Goal: Information Seeking & Learning: Stay updated

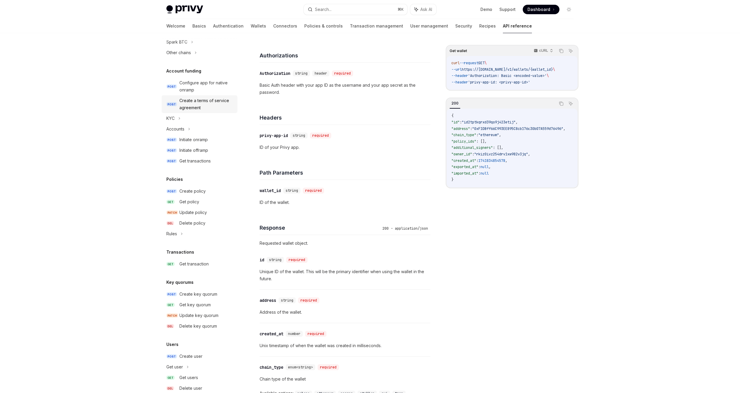
scroll to position [218, 0]
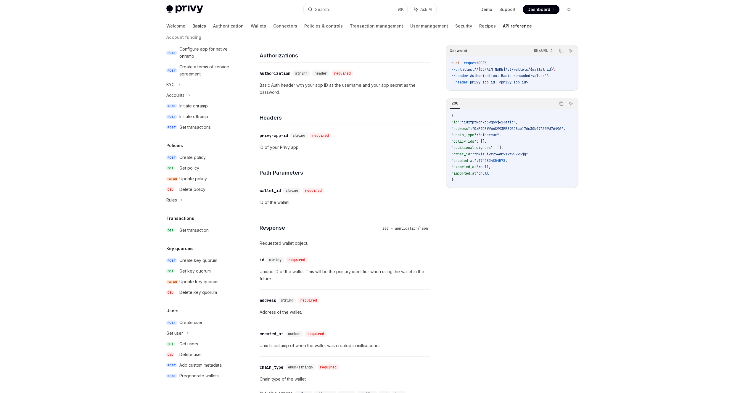
click at [192, 23] on link "Basics" at bounding box center [199, 26] width 14 height 14
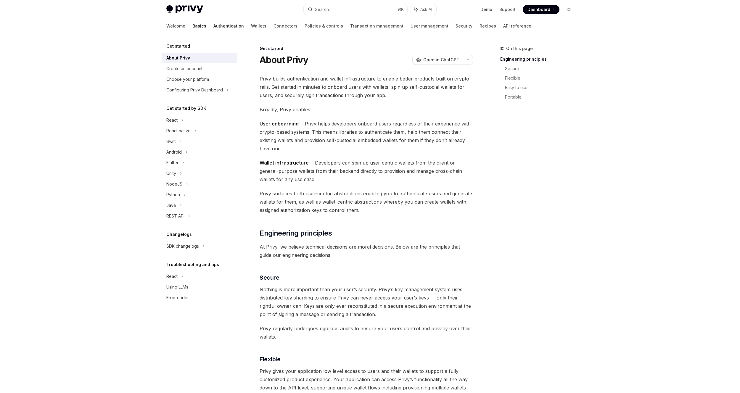
click at [213, 26] on link "Authentication" at bounding box center [228, 26] width 30 height 14
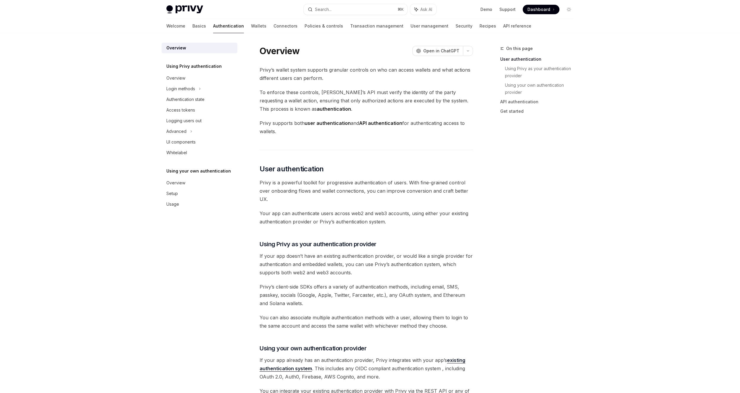
click at [184, 28] on div "Welcome Basics Authentication Wallets Connectors Policies & controls Transactio…" at bounding box center [348, 26] width 365 height 14
click at [192, 25] on link "Basics" at bounding box center [199, 26] width 14 height 14
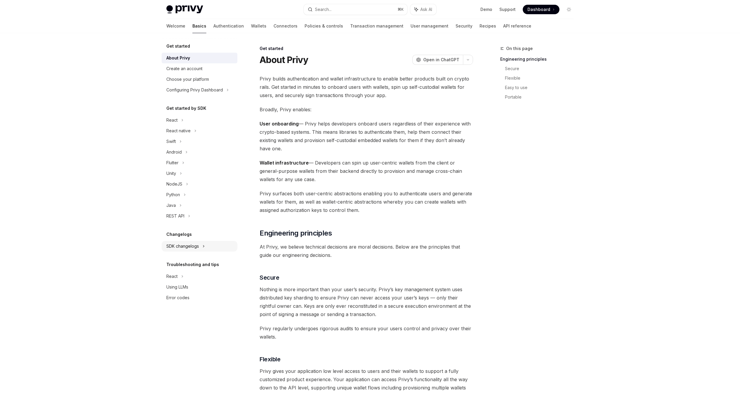
click at [208, 125] on div "SDK changelogs" at bounding box center [200, 120] width 76 height 11
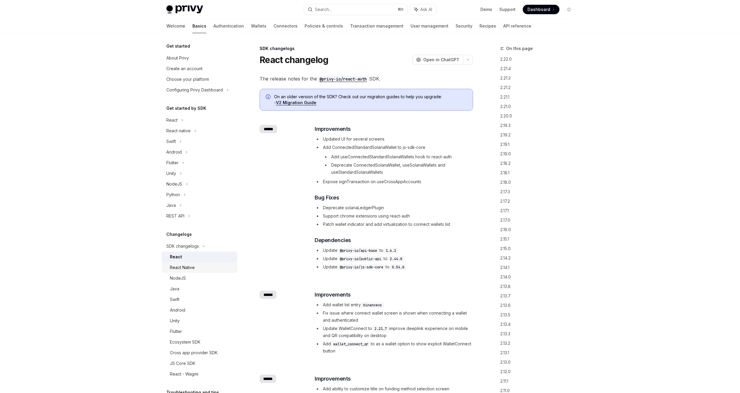
click at [194, 269] on div "React Native" at bounding box center [182, 267] width 25 height 7
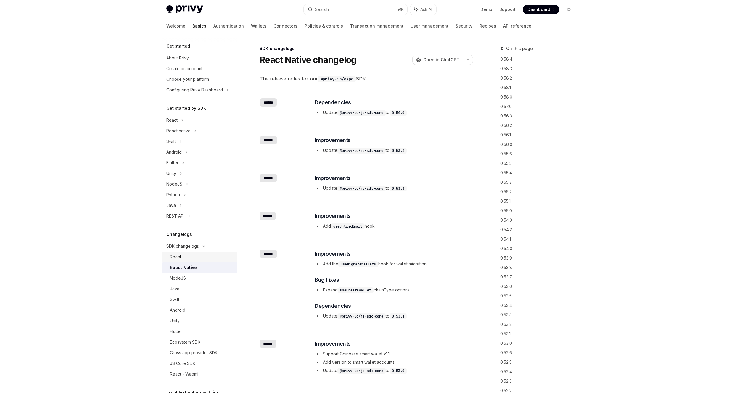
click at [187, 260] on div "React" at bounding box center [202, 256] width 64 height 7
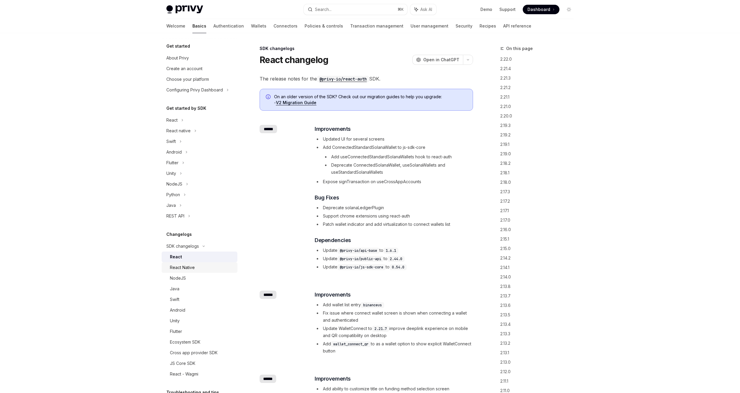
click at [185, 268] on div "React Native" at bounding box center [182, 267] width 25 height 7
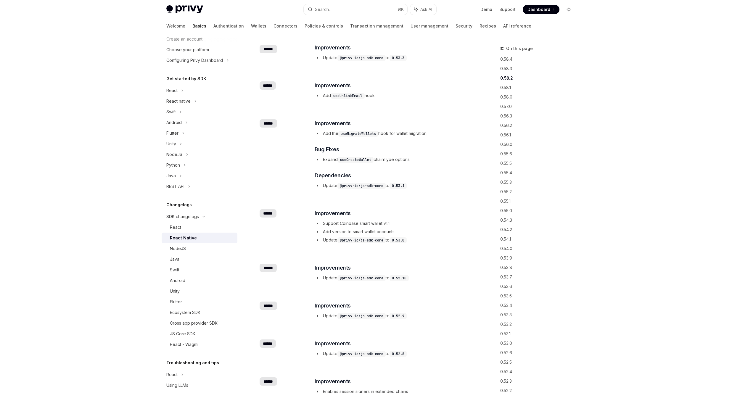
scroll to position [50, 0]
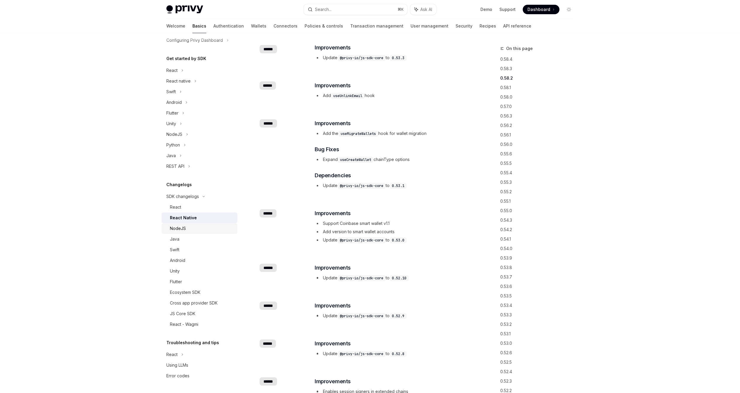
click at [190, 228] on div "NodeJS" at bounding box center [202, 228] width 64 height 7
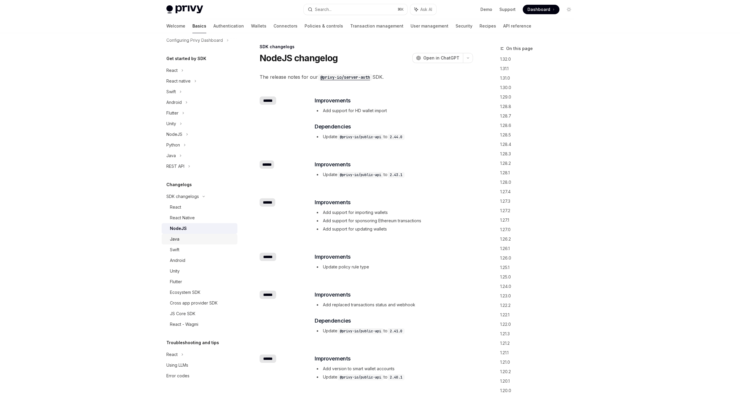
scroll to position [3, 0]
click at [183, 235] on div "Java" at bounding box center [202, 238] width 64 height 7
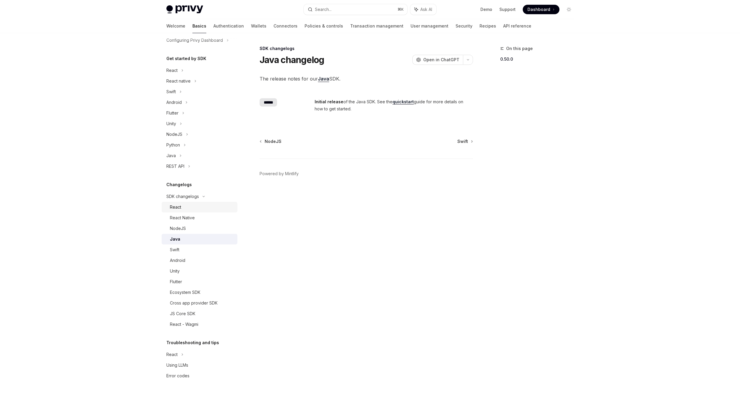
click at [185, 208] on div "React" at bounding box center [202, 207] width 64 height 7
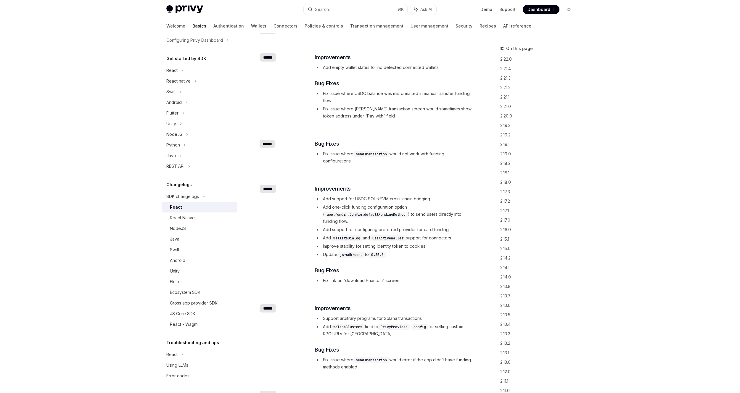
scroll to position [6614, 0]
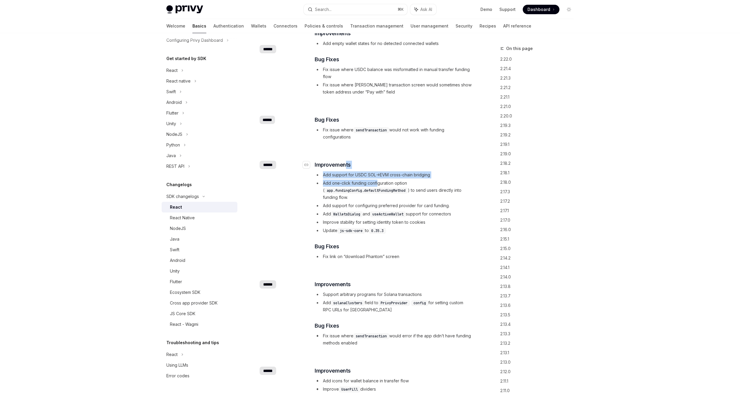
drag, startPoint x: 378, startPoint y: 191, endPoint x: 344, endPoint y: 169, distance: 40.6
click at [344, 169] on div "​ Improvements Add support for USDC SOL->EVM cross-chain bridging Add one-click…" at bounding box center [393, 210] width 158 height 99
click at [324, 251] on span "Bug Fixes" at bounding box center [326, 246] width 24 height 8
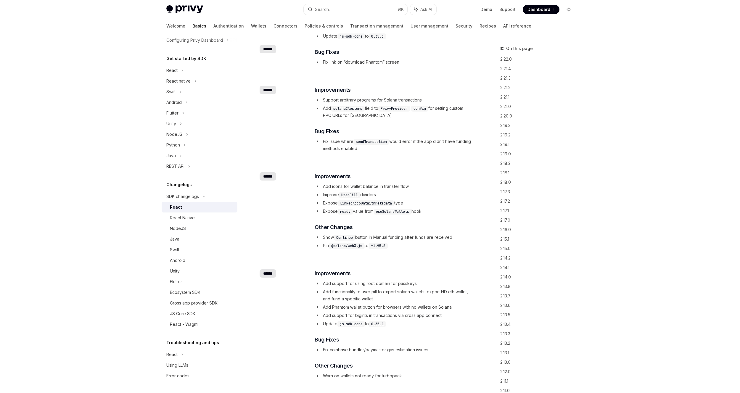
scroll to position [6819, 0]
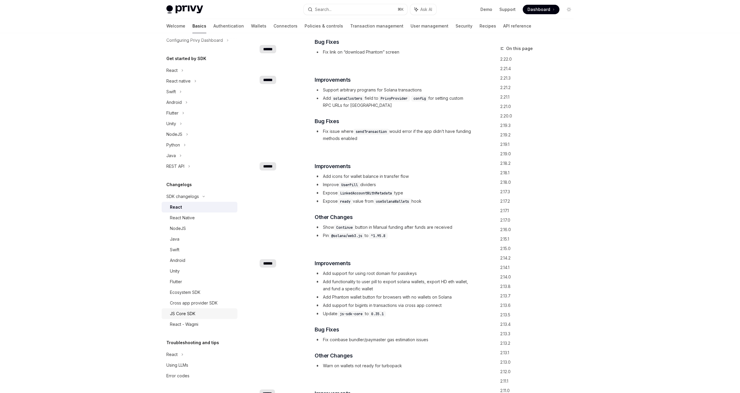
click at [212, 311] on div "JS Core SDK" at bounding box center [202, 313] width 64 height 7
type textarea "*"
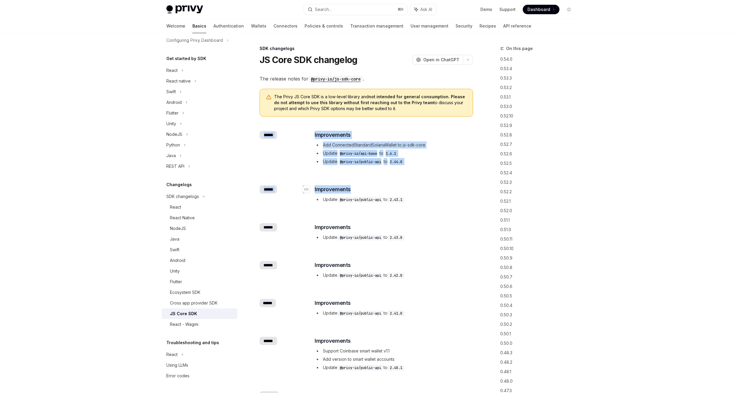
drag, startPoint x: 307, startPoint y: 128, endPoint x: 396, endPoint y: 185, distance: 105.9
click at [285, 148] on div "​ ****** ​ Improvements Add ConnectedStandardSolanaWallet to js-sdk-core Update…" at bounding box center [365, 148] width 213 height 54
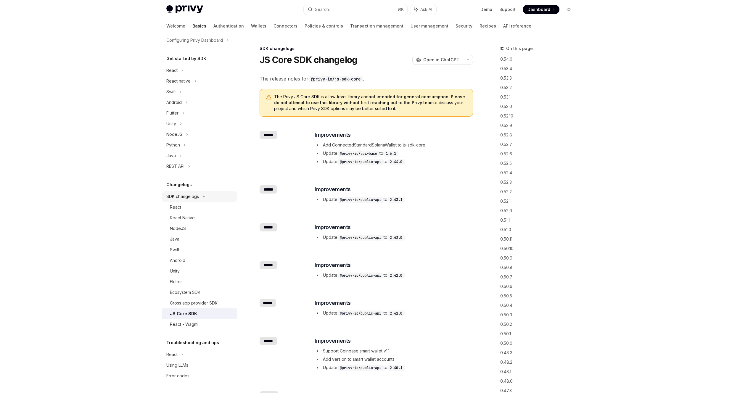
click at [201, 76] on div "SDK changelogs" at bounding box center [200, 70] width 76 height 11
